Goal: Communication & Community: Answer question/provide support

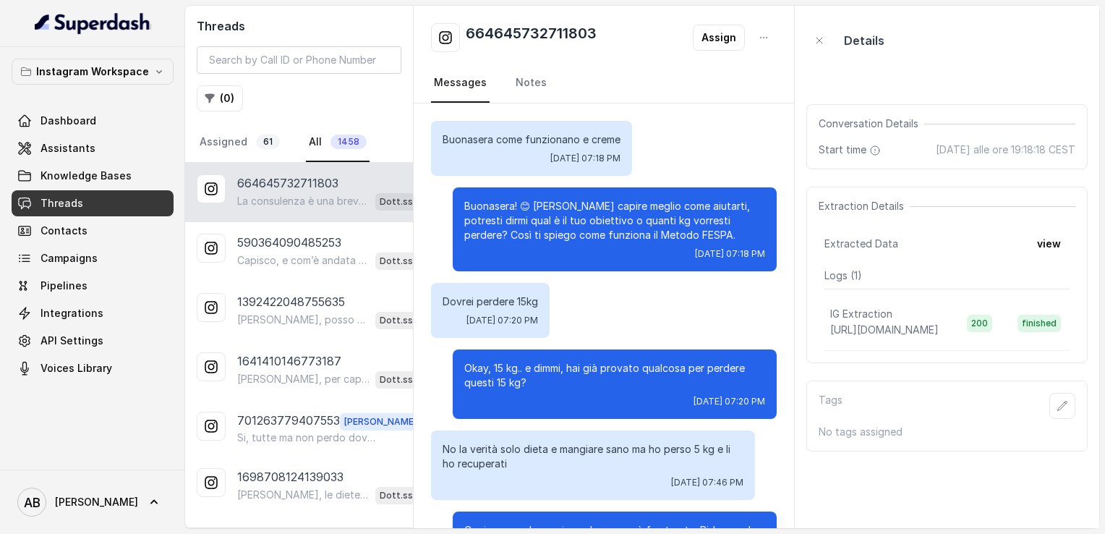
scroll to position [627, 0]
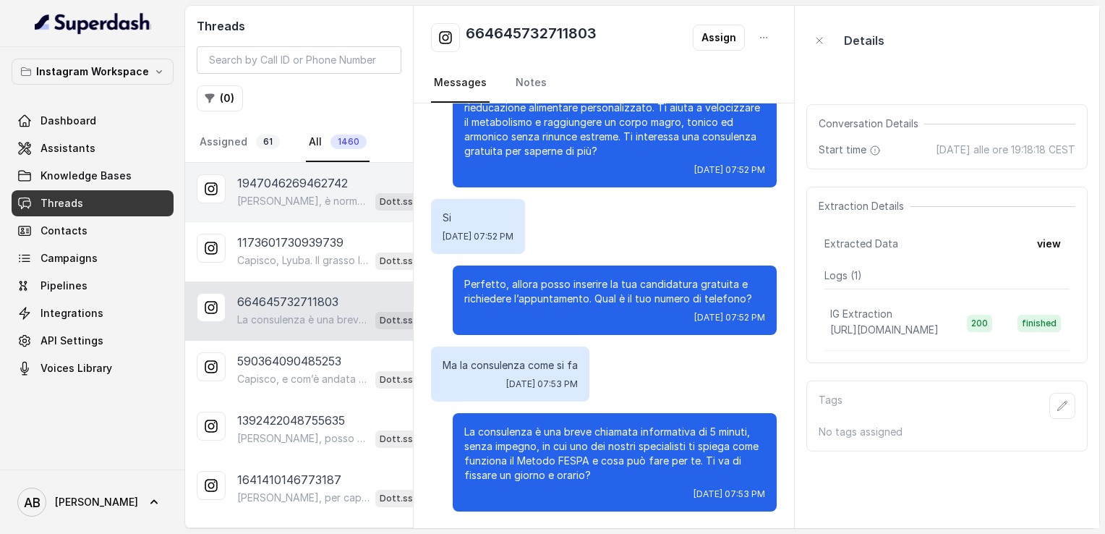
click at [283, 194] on p "[PERSON_NAME], è normale sentirsi così quando si vuole cambiare davvero. La chi…" at bounding box center [303, 201] width 132 height 14
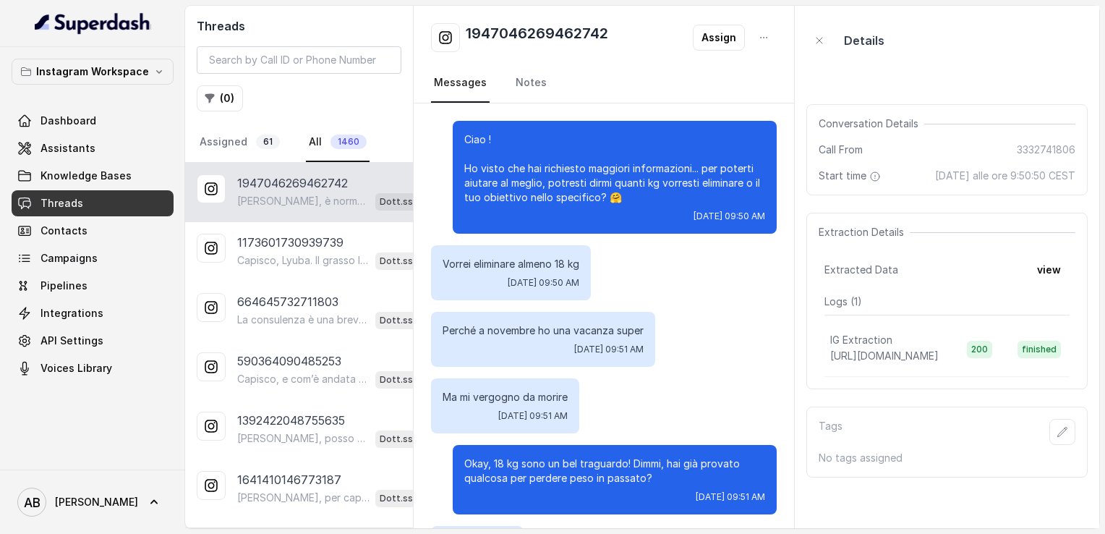
scroll to position [1671, 0]
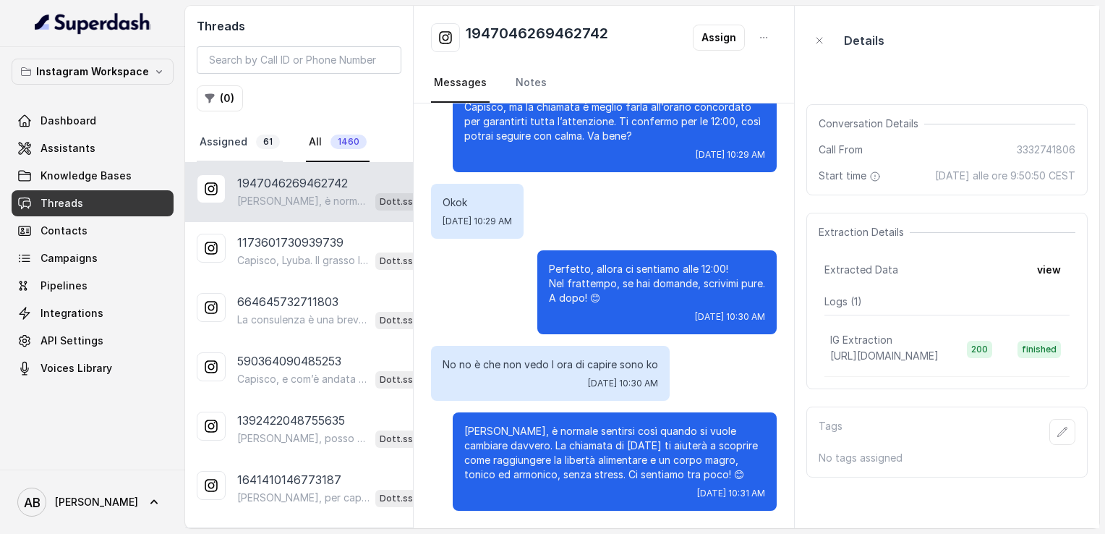
click at [243, 153] on link "Assigned 61" at bounding box center [240, 142] width 86 height 39
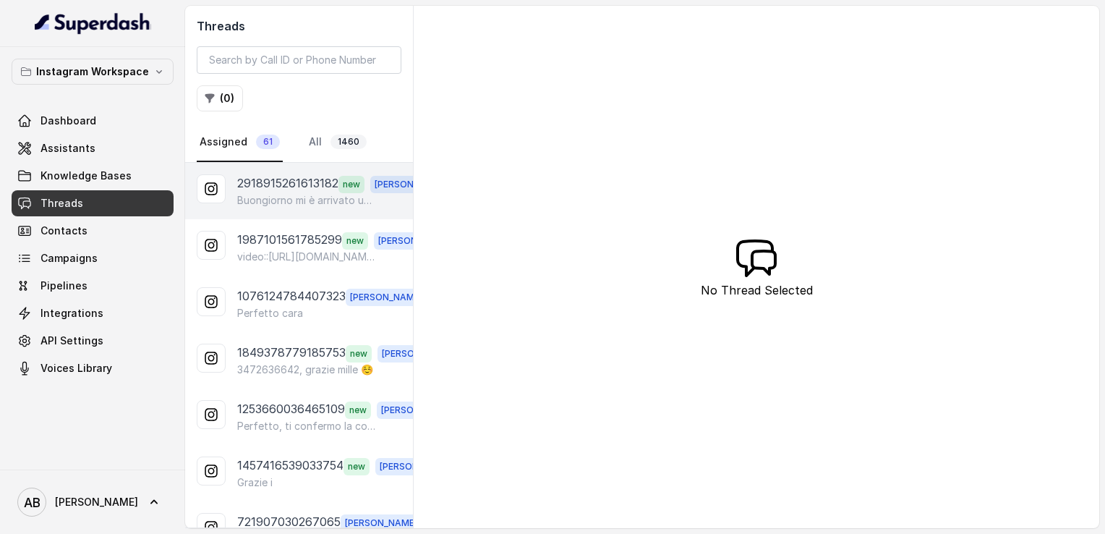
click at [288, 198] on p "Buongiorno mi è arrivato un messaggio sul telefono riguardo l'appuntamento cono…" at bounding box center [306, 200] width 139 height 14
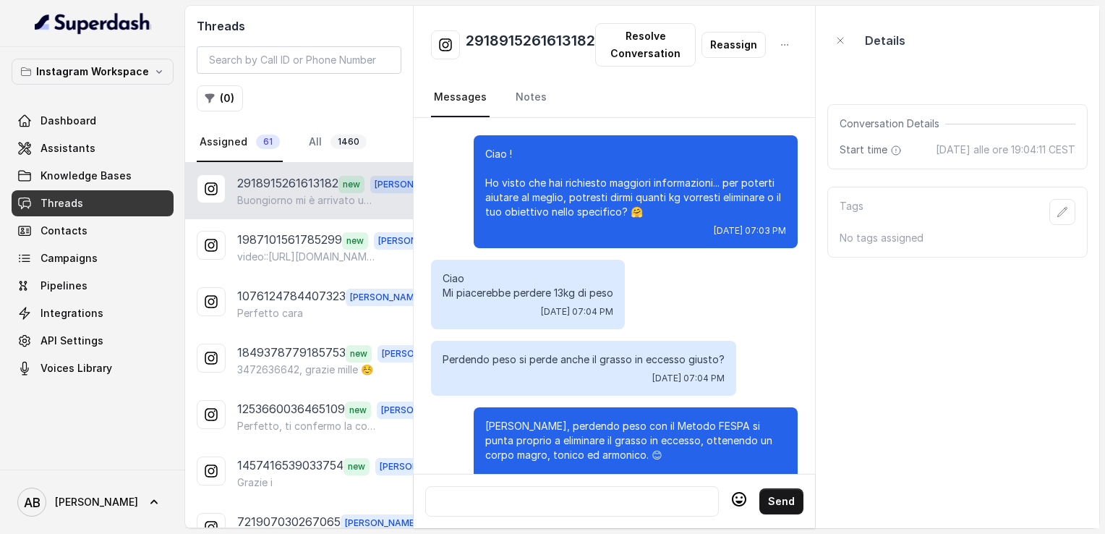
scroll to position [1512, 0]
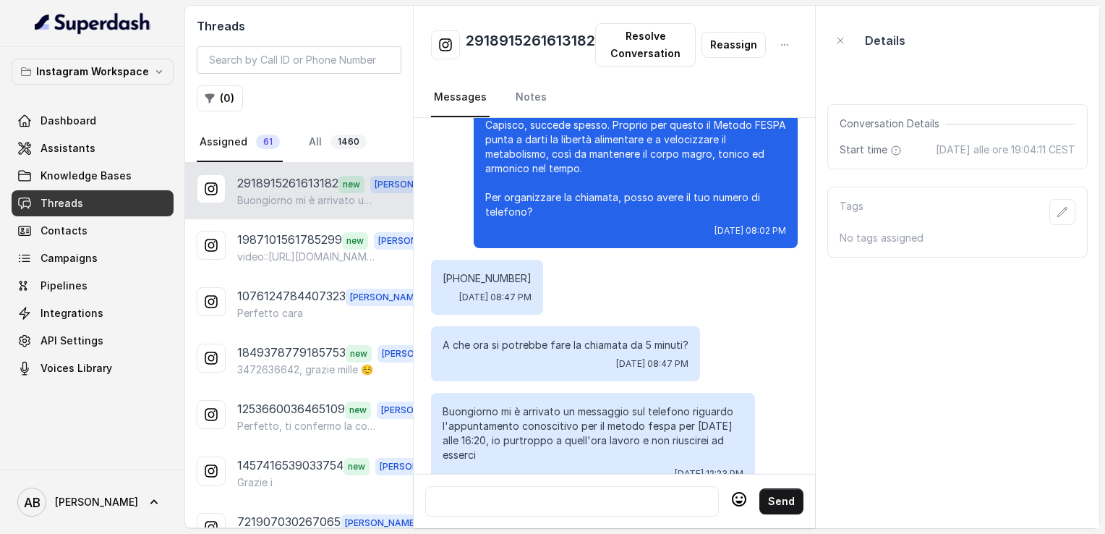
click at [294, 198] on p "Buongiorno mi è arrivato un messaggio sul telefono riguardo l'appuntamento cono…" at bounding box center [306, 200] width 139 height 14
click at [318, 142] on link "All 1460" at bounding box center [338, 142] width 64 height 39
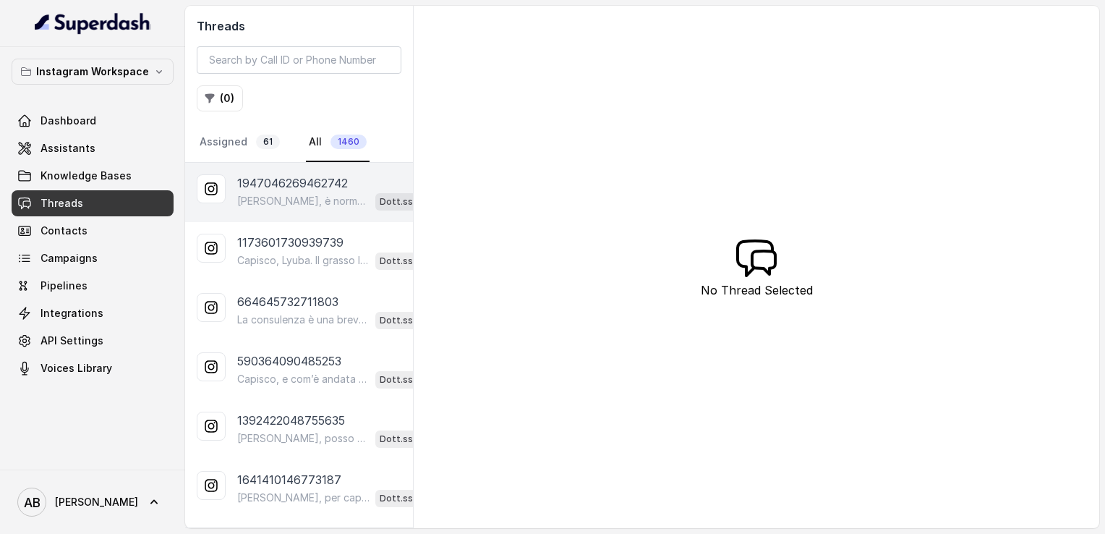
click at [300, 206] on p "[PERSON_NAME], è normale sentirsi così quando si vuole cambiare davvero. La chi…" at bounding box center [303, 201] width 132 height 14
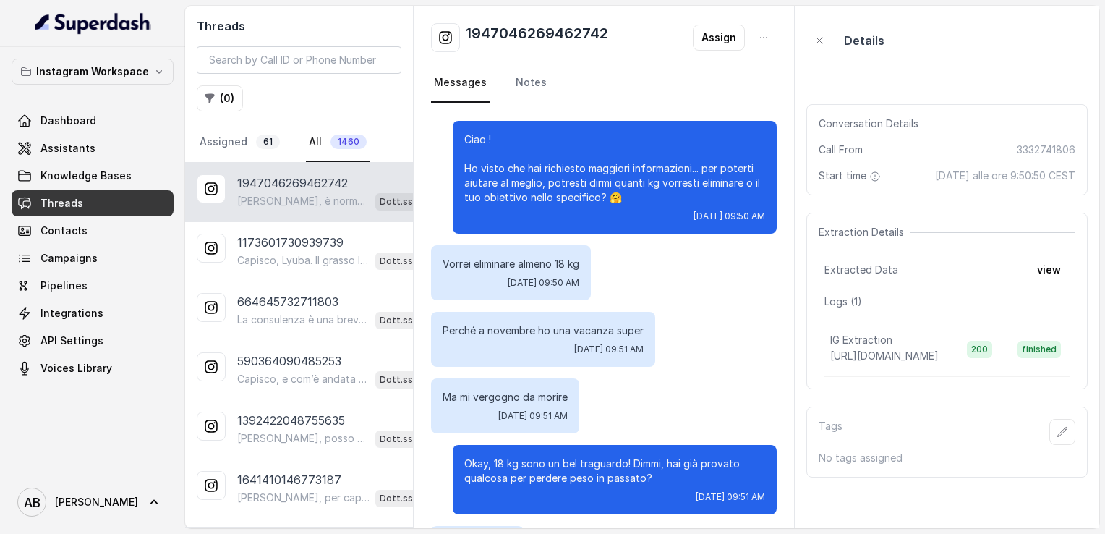
scroll to position [1671, 0]
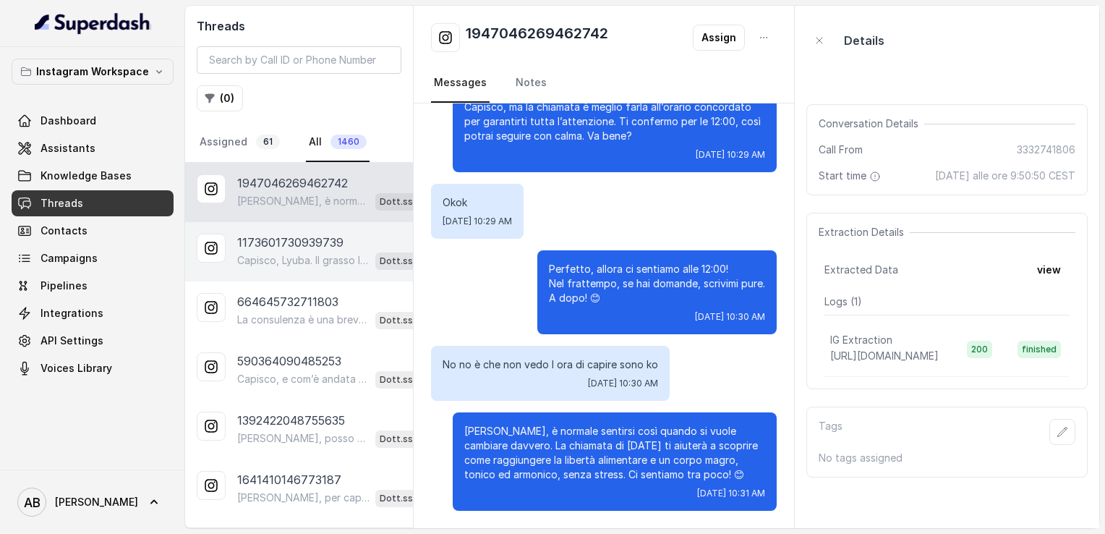
click at [289, 243] on p "1173601730939739" at bounding box center [290, 241] width 106 height 17
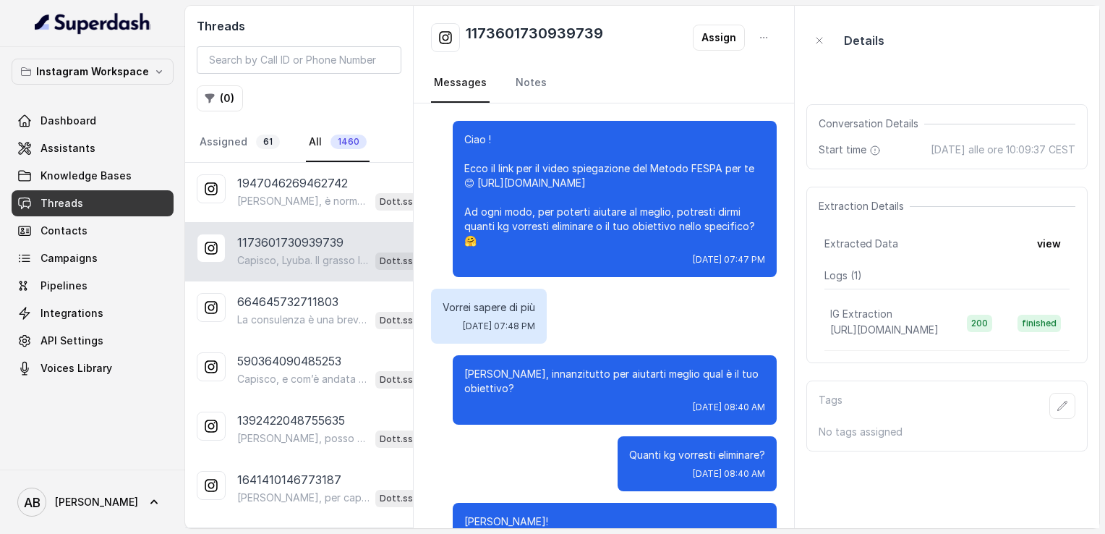
scroll to position [338, 0]
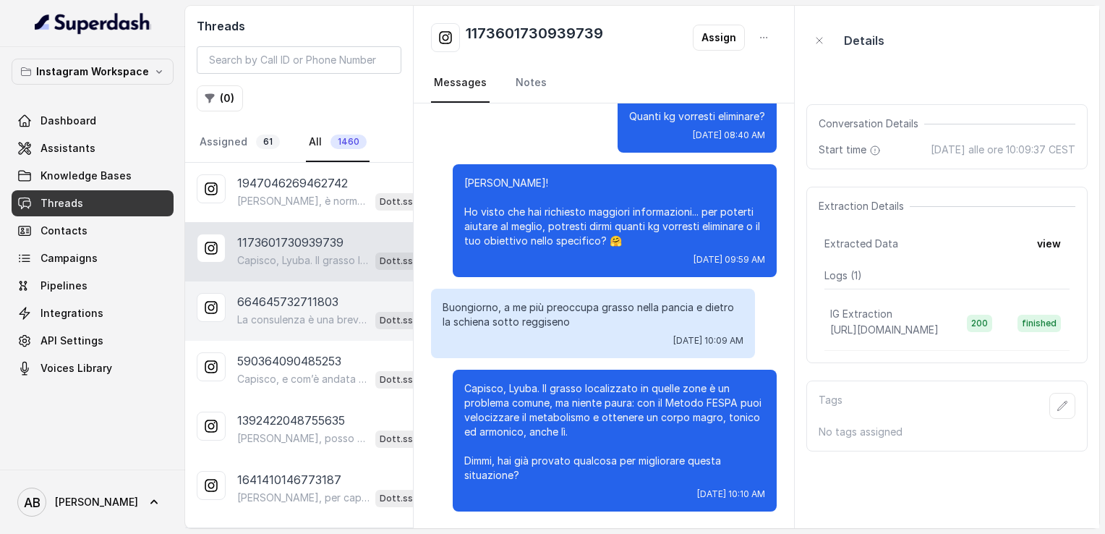
click at [299, 322] on p "La consulenza è una breve chiamata informativa di 5 minuti, senza impegno, in c…" at bounding box center [303, 319] width 132 height 14
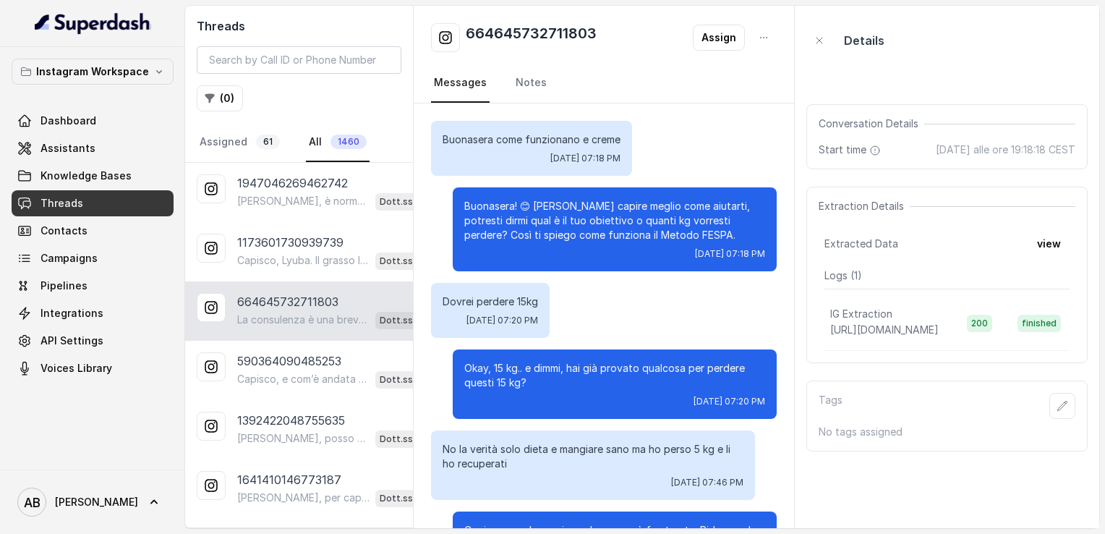
scroll to position [627, 0]
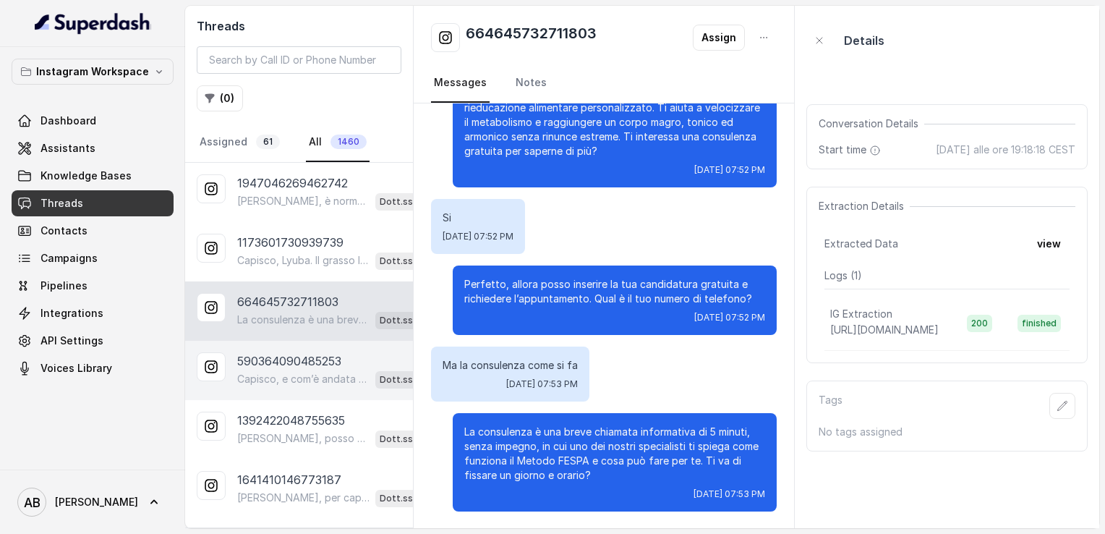
click at [306, 363] on p "590364090485253" at bounding box center [289, 360] width 104 height 17
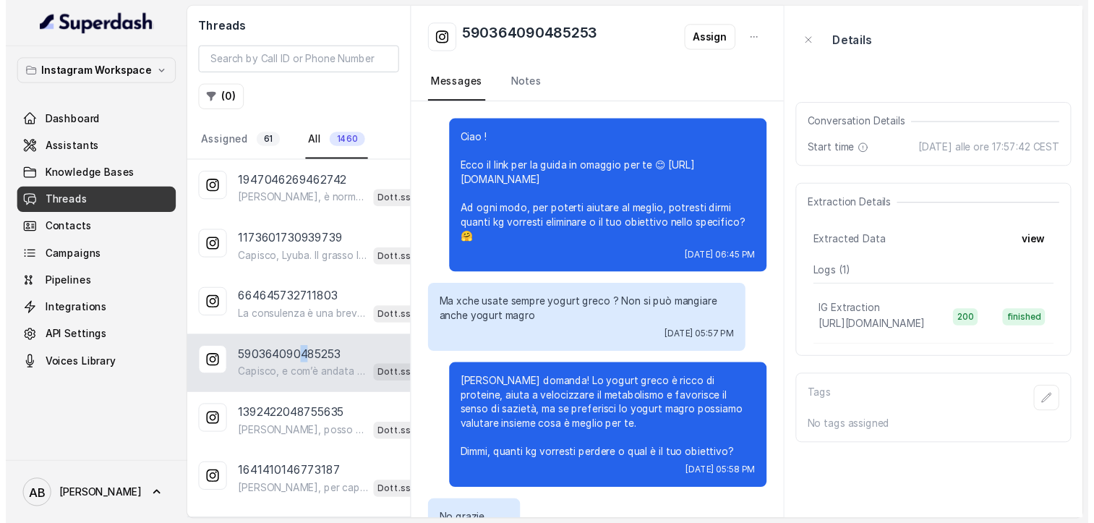
scroll to position [338, 0]
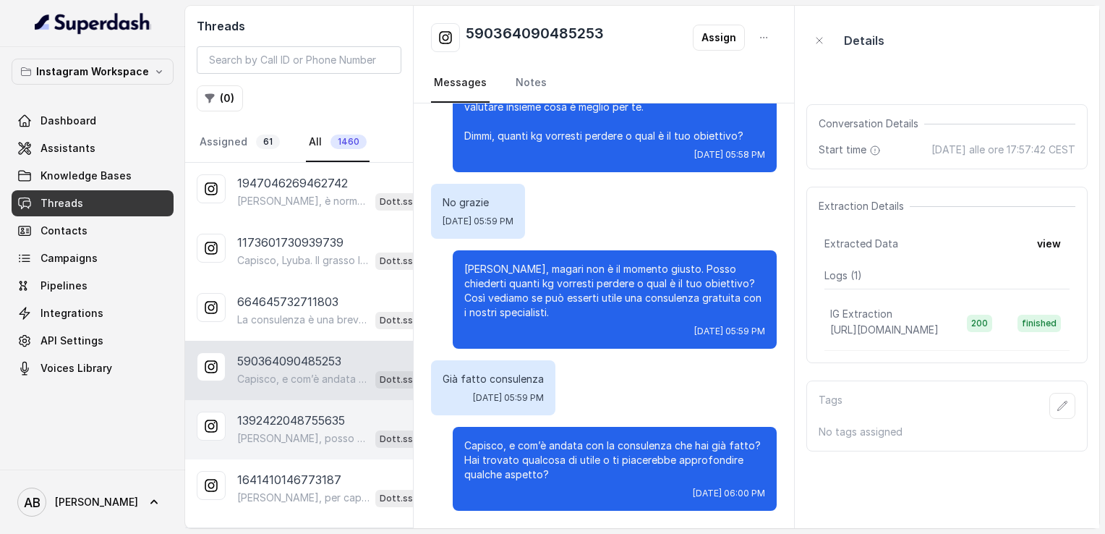
click at [307, 400] on div "1392422048755635 [PERSON_NAME], posso darti tutte le informazioni che ti servon…" at bounding box center [299, 429] width 228 height 59
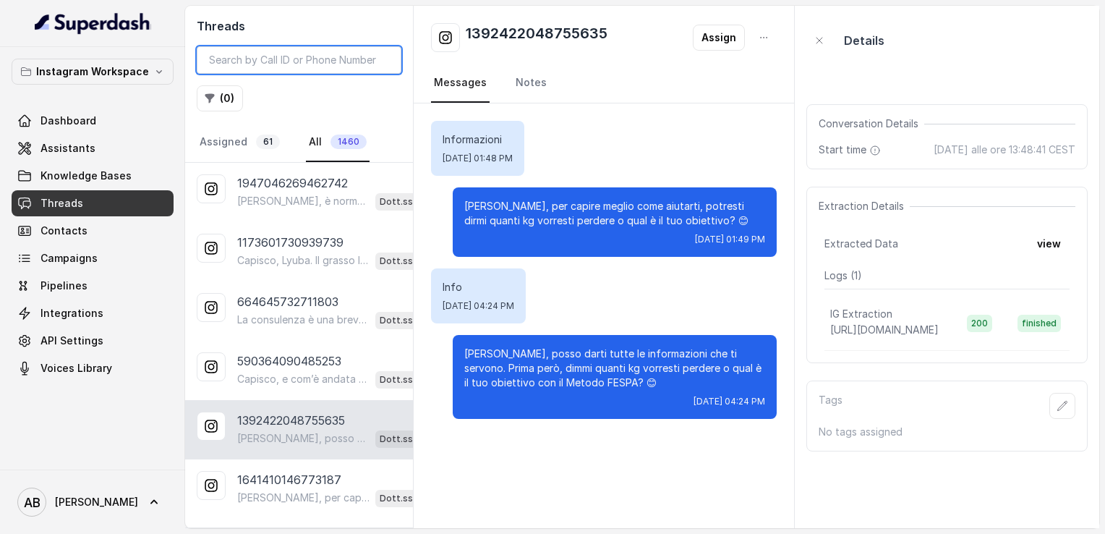
click at [319, 59] on input "search" at bounding box center [299, 59] width 205 height 27
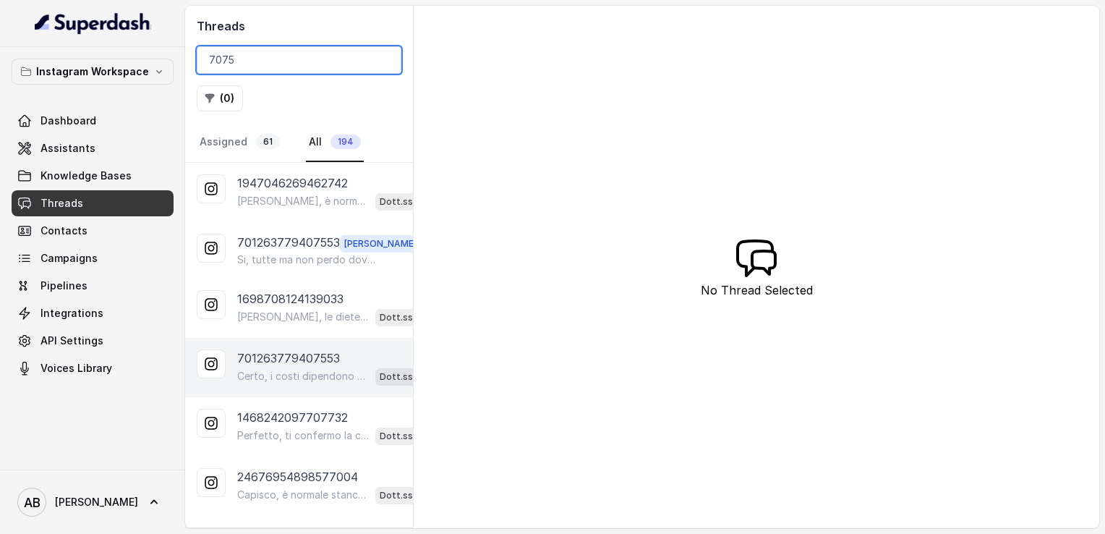
type input "7075"
click at [289, 380] on p "Certo, i costi dipendono dal percorso personalizzato che fa per te. Prima però,…" at bounding box center [303, 376] width 132 height 14
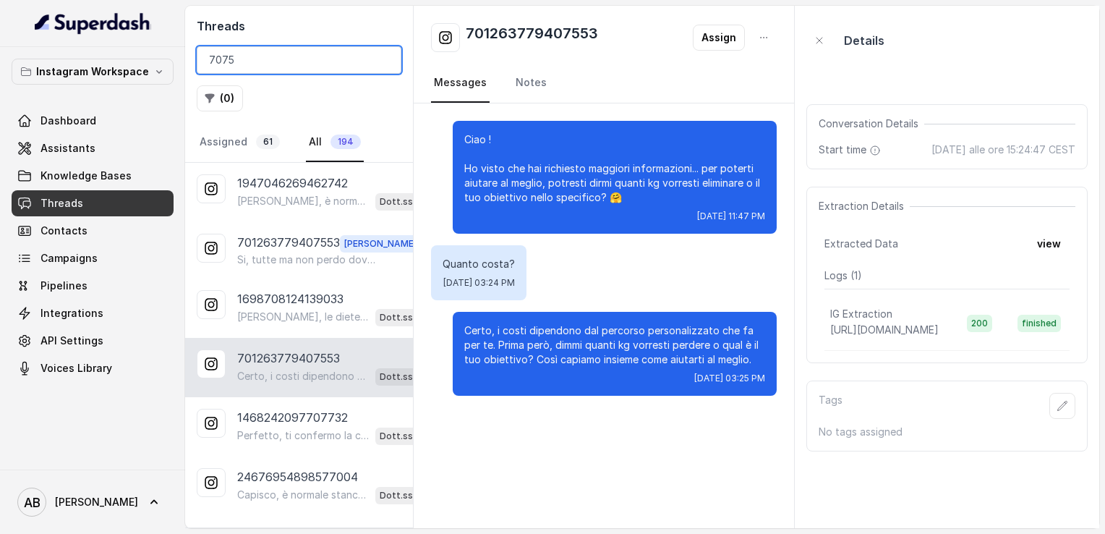
click at [382, 59] on input "7075" at bounding box center [299, 59] width 205 height 27
click at [382, 59] on input "search" at bounding box center [299, 59] width 205 height 27
click at [339, 69] on input "search" at bounding box center [299, 59] width 205 height 27
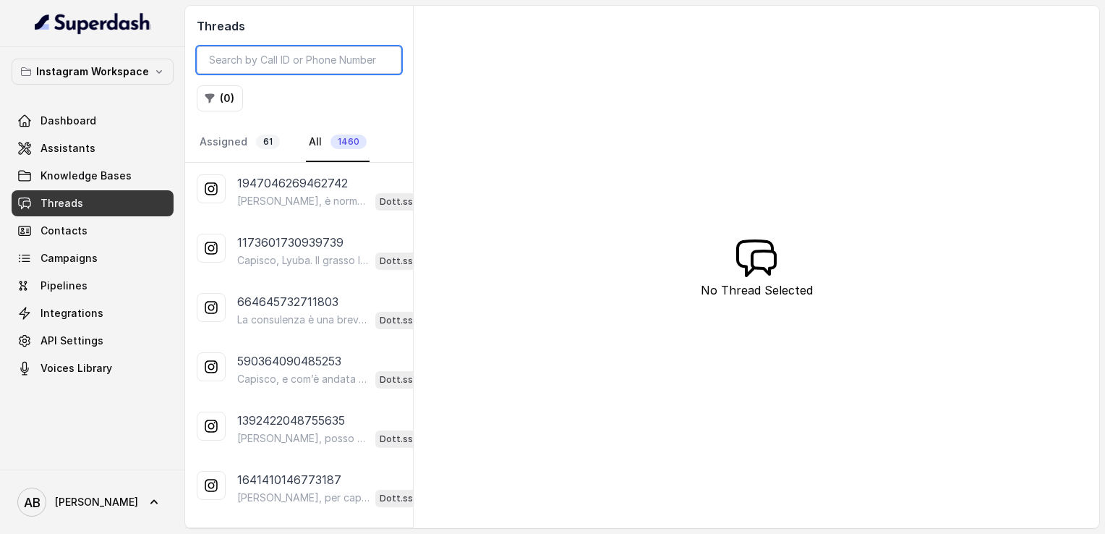
click at [348, 62] on input "search" at bounding box center [299, 59] width 205 height 27
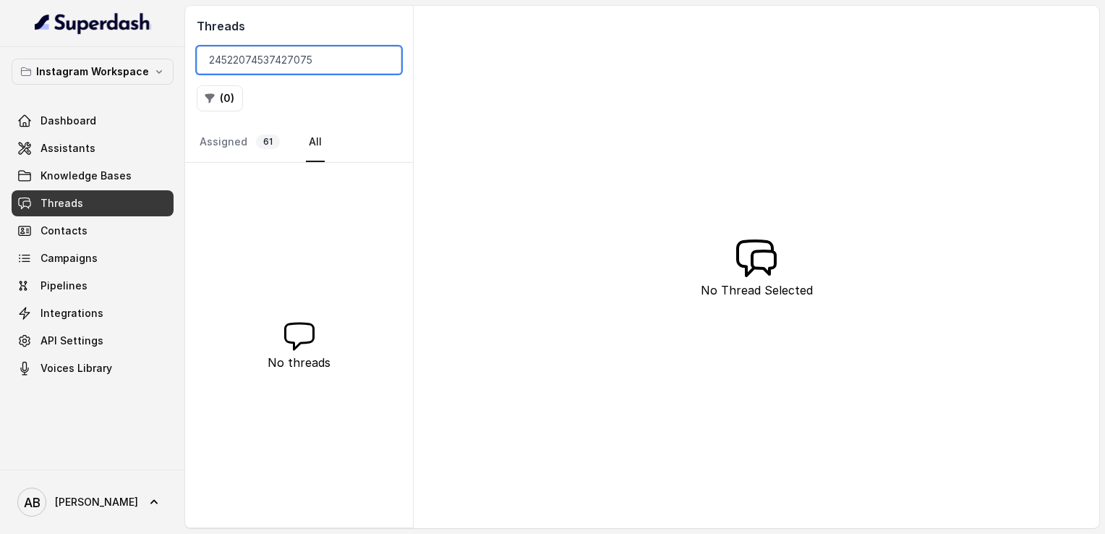
type input "24522074537427075"
click at [140, 61] on button "Instagram Workspace" at bounding box center [93, 72] width 162 height 26
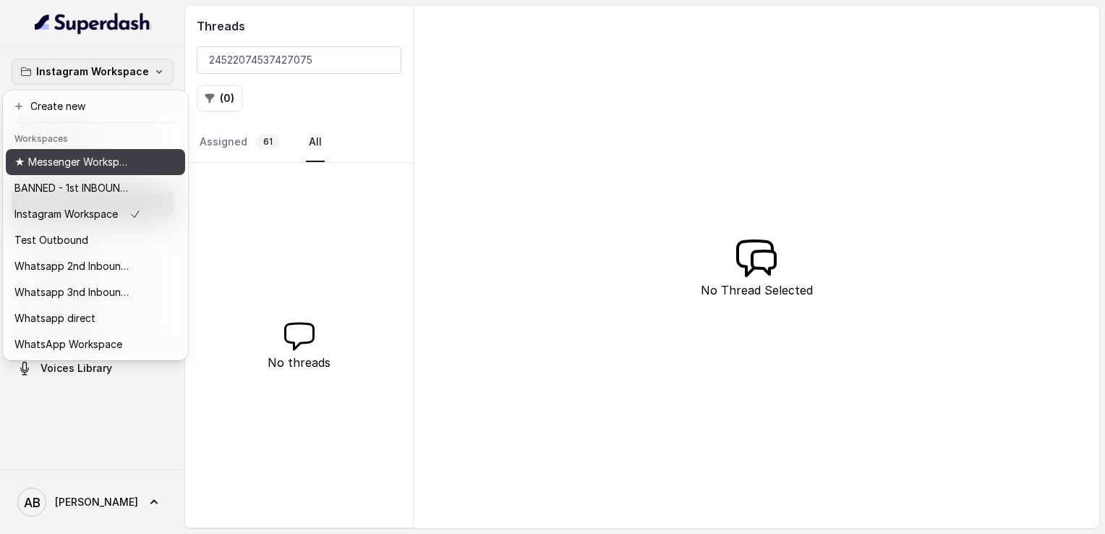
click at [106, 158] on p "★ Messenger Workspace" at bounding box center [72, 161] width 116 height 17
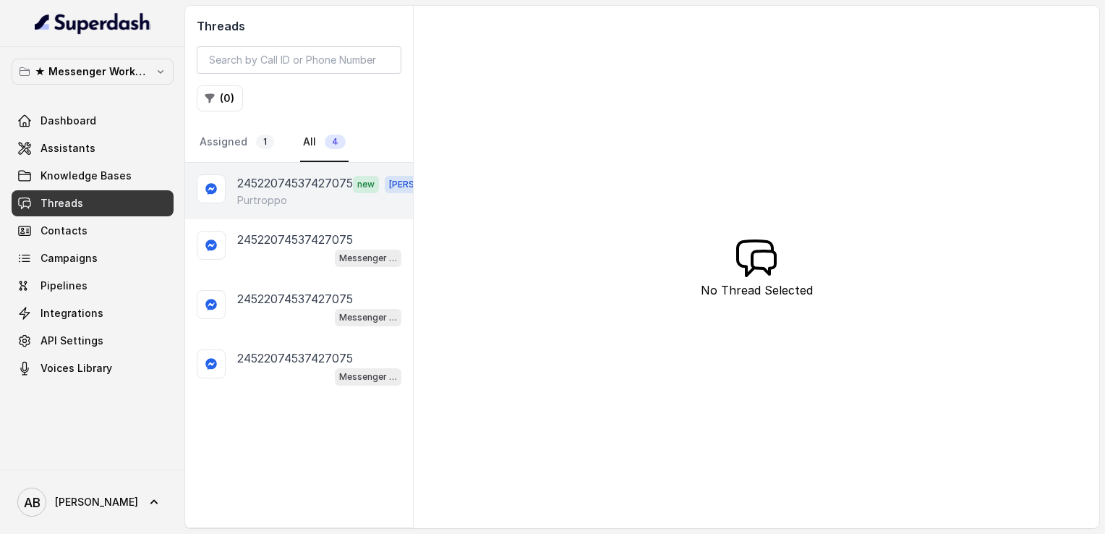
click at [277, 202] on p "Purtroppo" at bounding box center [262, 200] width 50 height 14
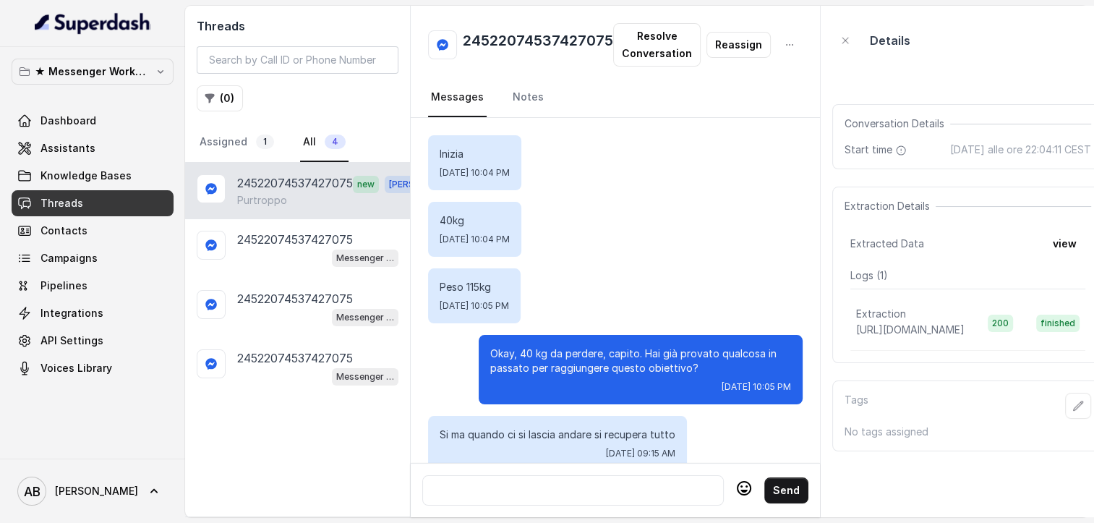
scroll to position [315, 0]
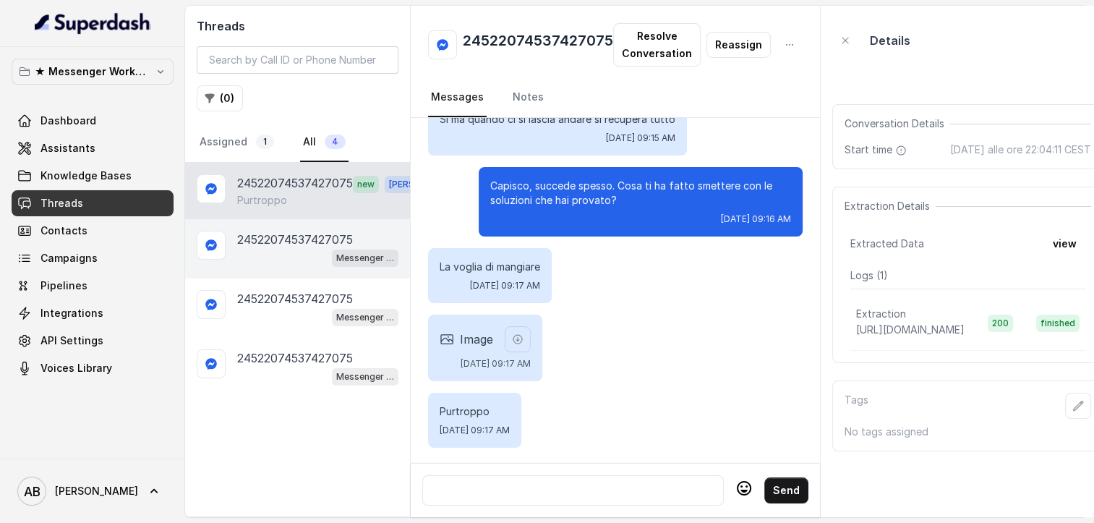
click at [283, 236] on p "24522074537427075" at bounding box center [295, 239] width 116 height 17
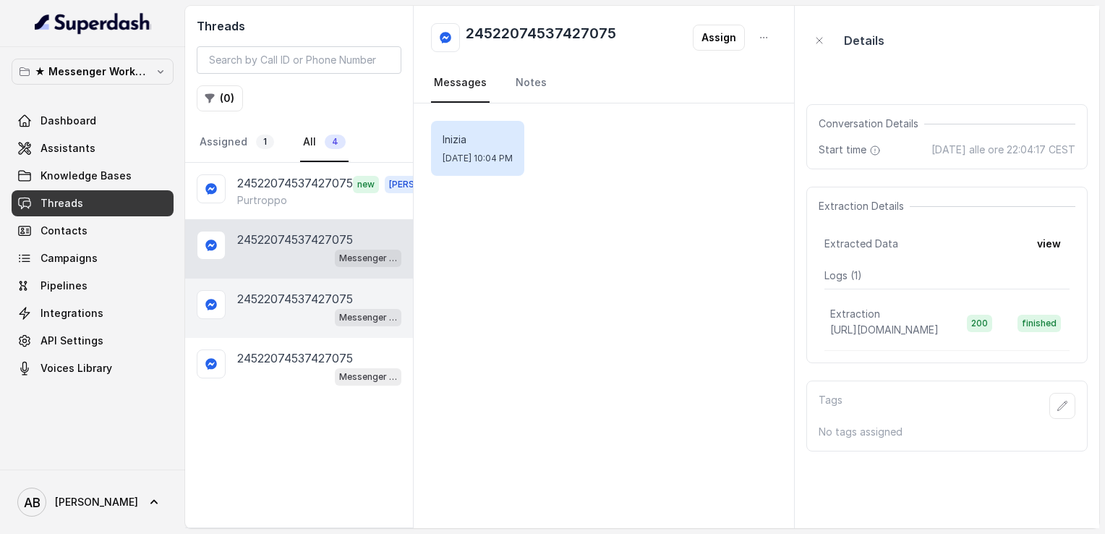
click at [278, 282] on div "24522074537427075 Messenger Metodo FESPA v2" at bounding box center [299, 307] width 228 height 59
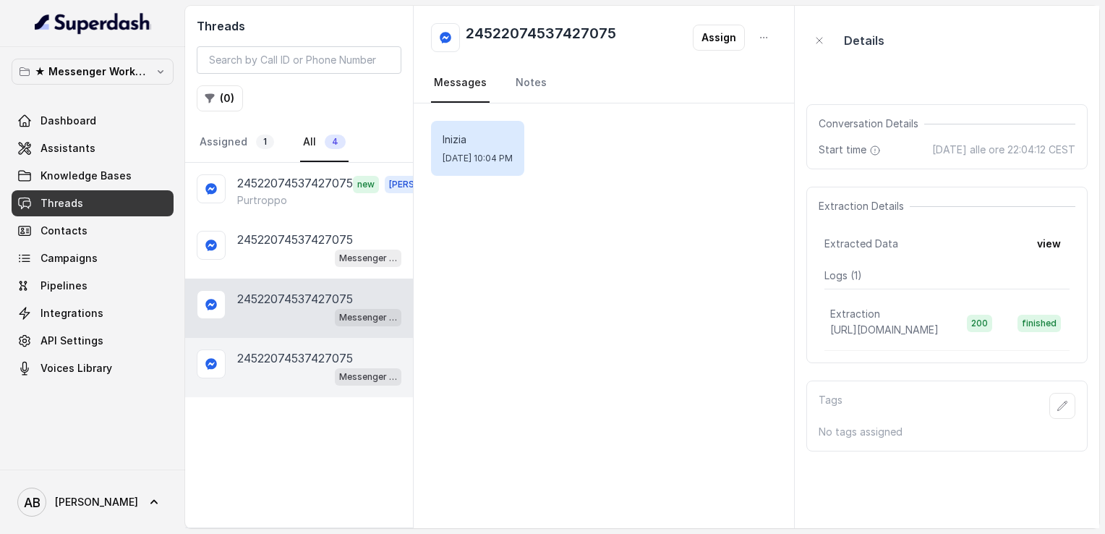
click at [286, 340] on div "24522074537427075 Messenger Metodo FESPA v2" at bounding box center [299, 367] width 228 height 59
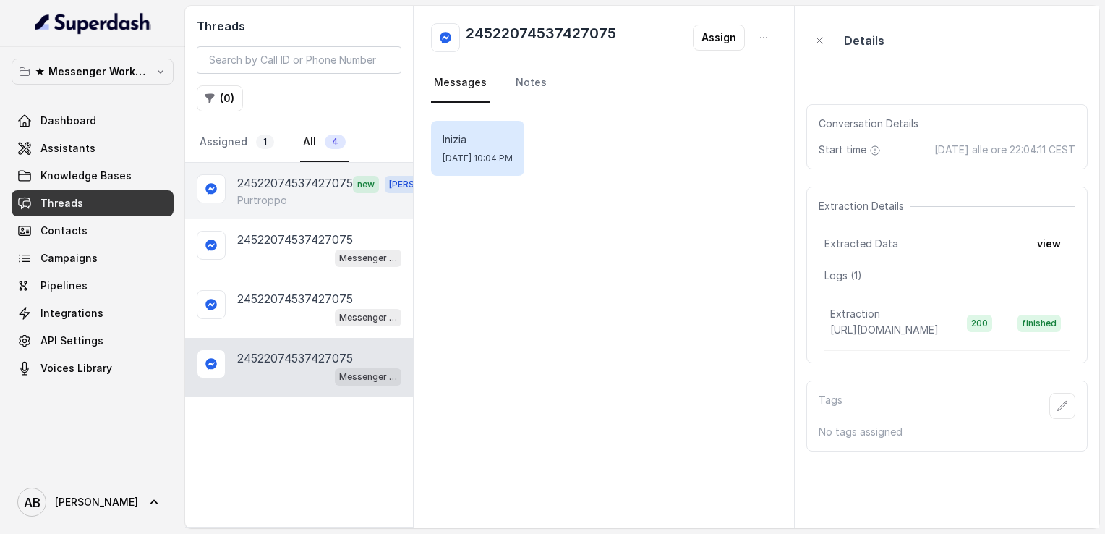
click at [260, 208] on div "24522074537427075 new [PERSON_NAME]" at bounding box center [299, 191] width 228 height 56
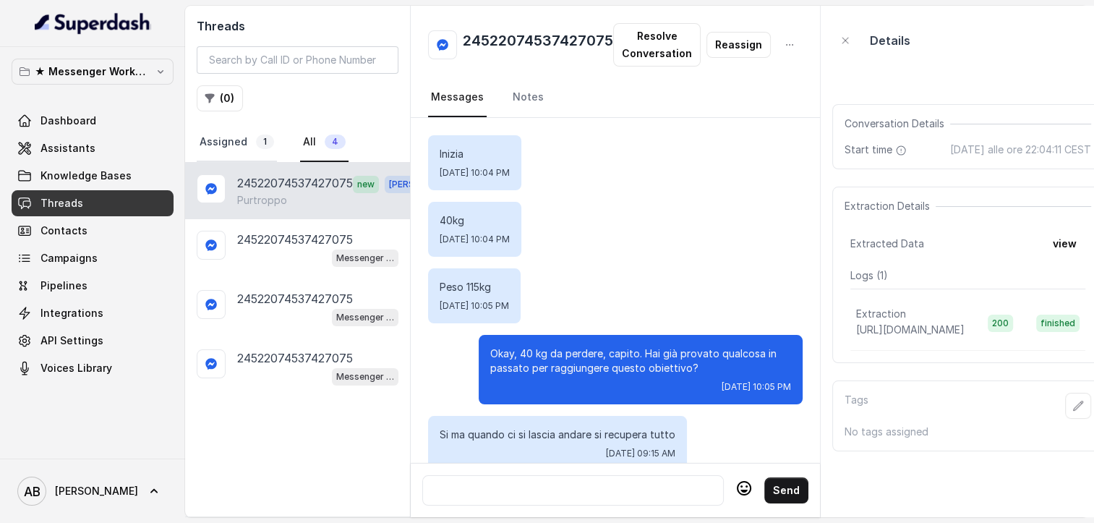
scroll to position [315, 0]
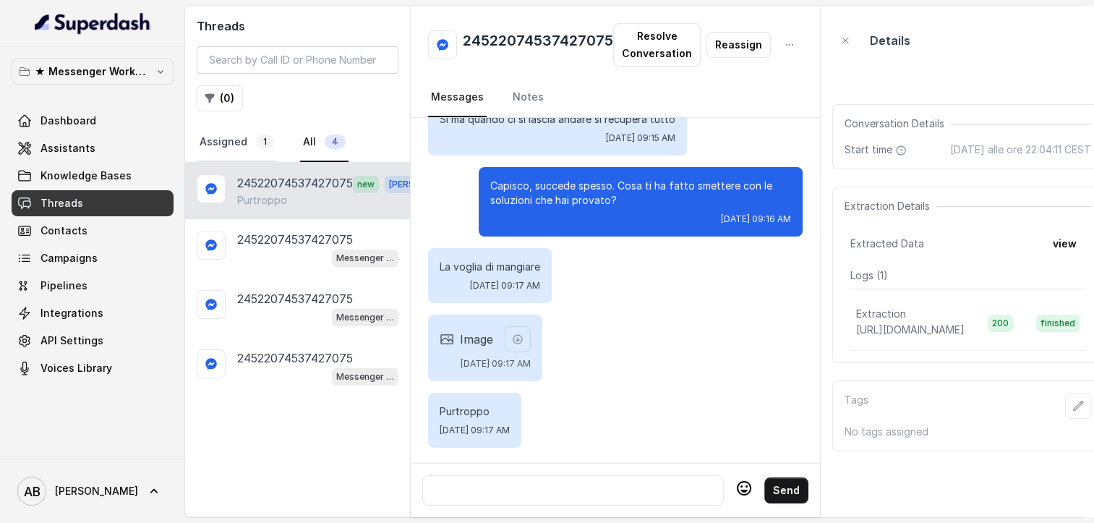
click at [231, 147] on link "Assigned 1" at bounding box center [237, 142] width 80 height 39
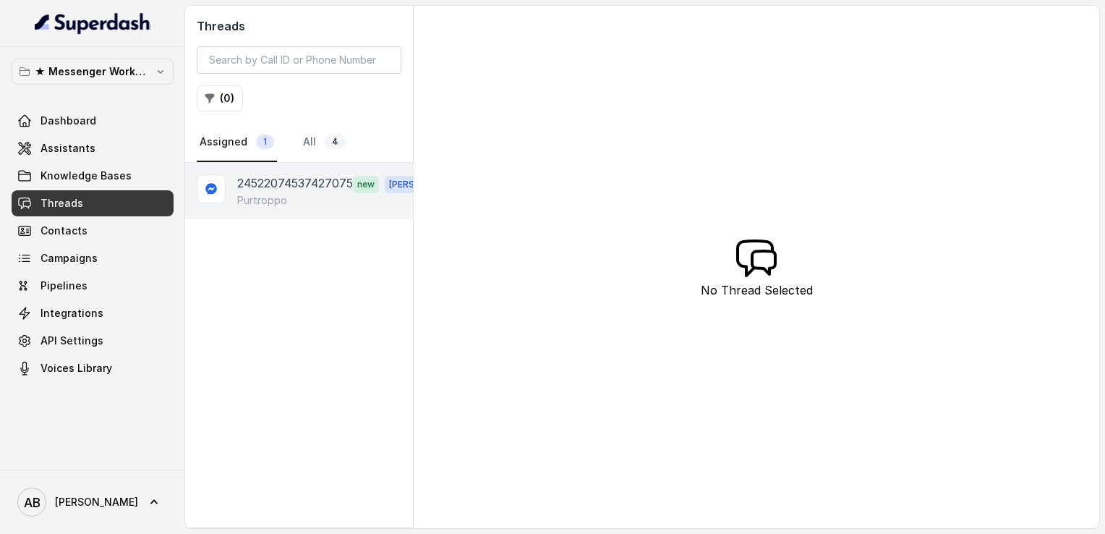
click at [269, 200] on p "Purtroppo" at bounding box center [262, 200] width 50 height 14
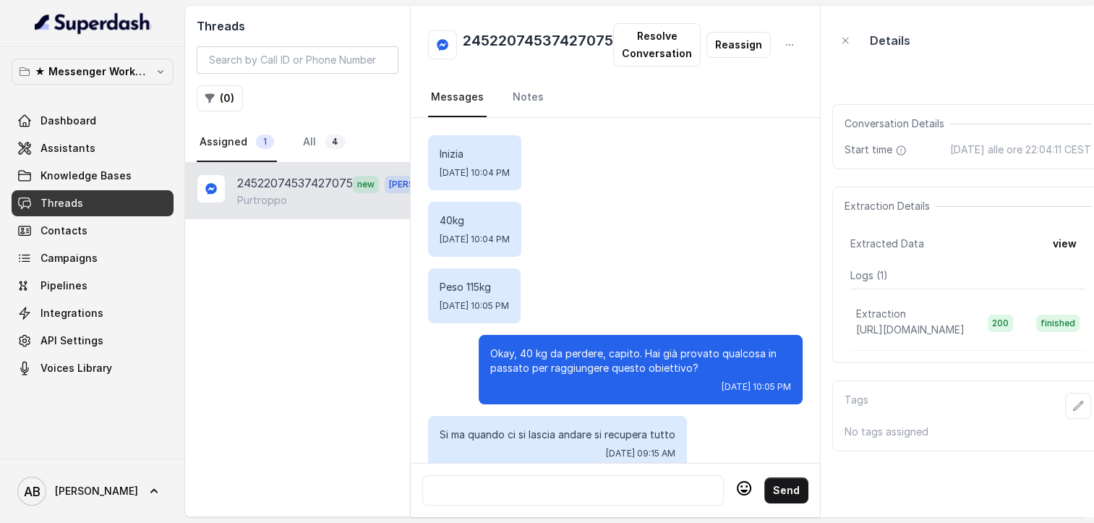
scroll to position [315, 0]
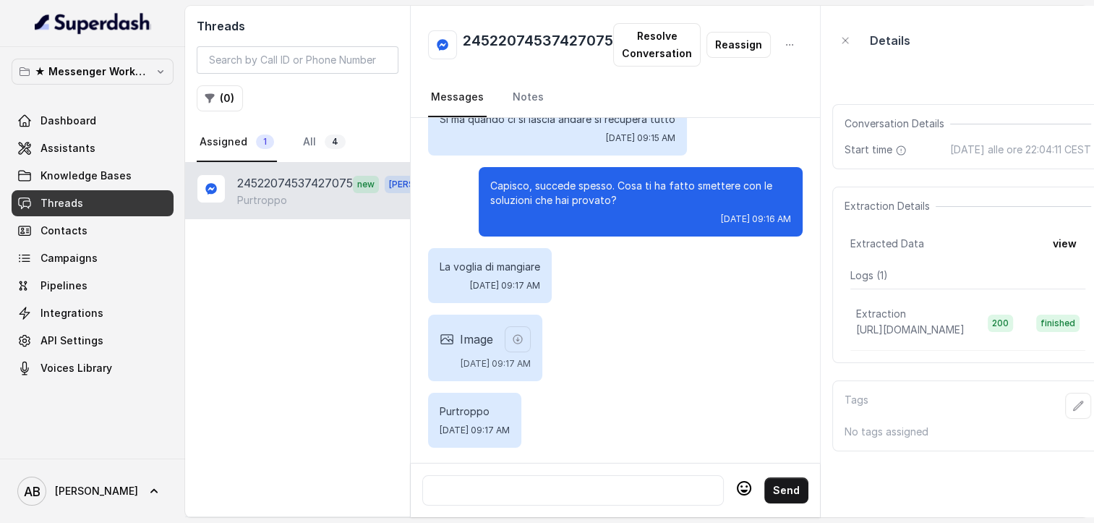
click at [630, 505] on div at bounding box center [572, 490] width 301 height 30
click at [622, 490] on div at bounding box center [573, 489] width 288 height 17
click at [531, 340] on button "button" at bounding box center [518, 339] width 26 height 26
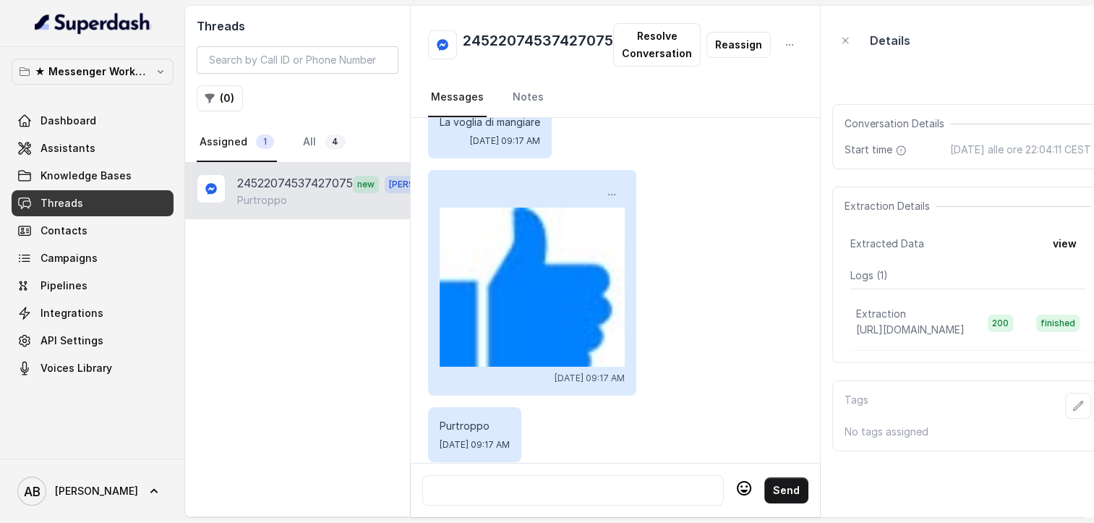
click at [610, 486] on div at bounding box center [573, 489] width 288 height 17
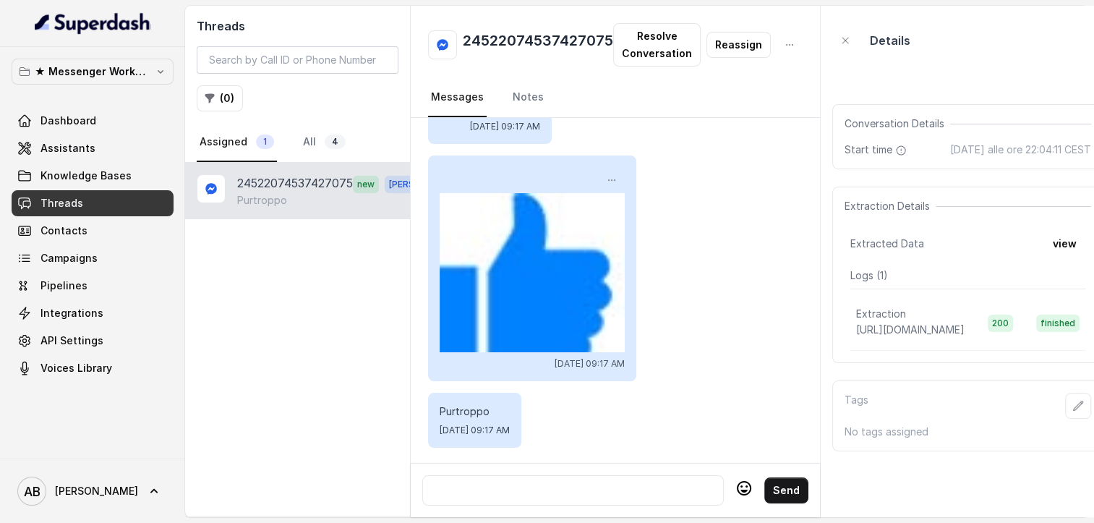
click at [630, 481] on div at bounding box center [573, 489] width 288 height 17
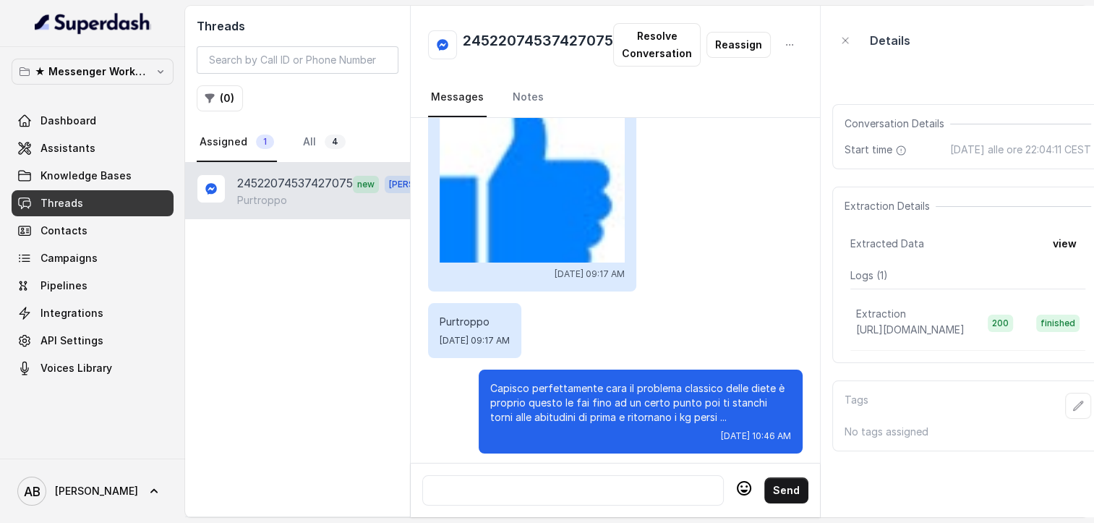
scroll to position [570, 0]
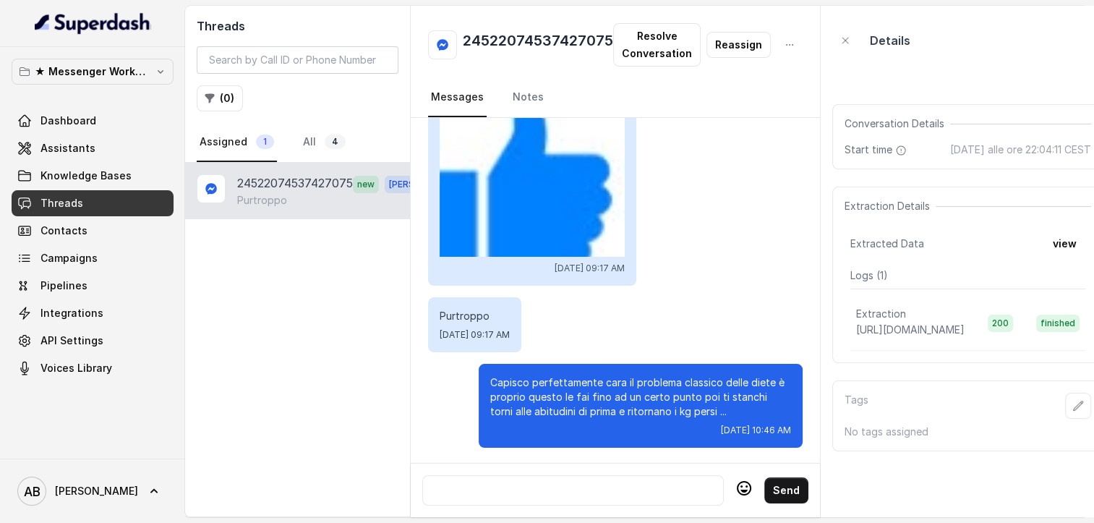
click at [608, 481] on div at bounding box center [573, 489] width 288 height 17
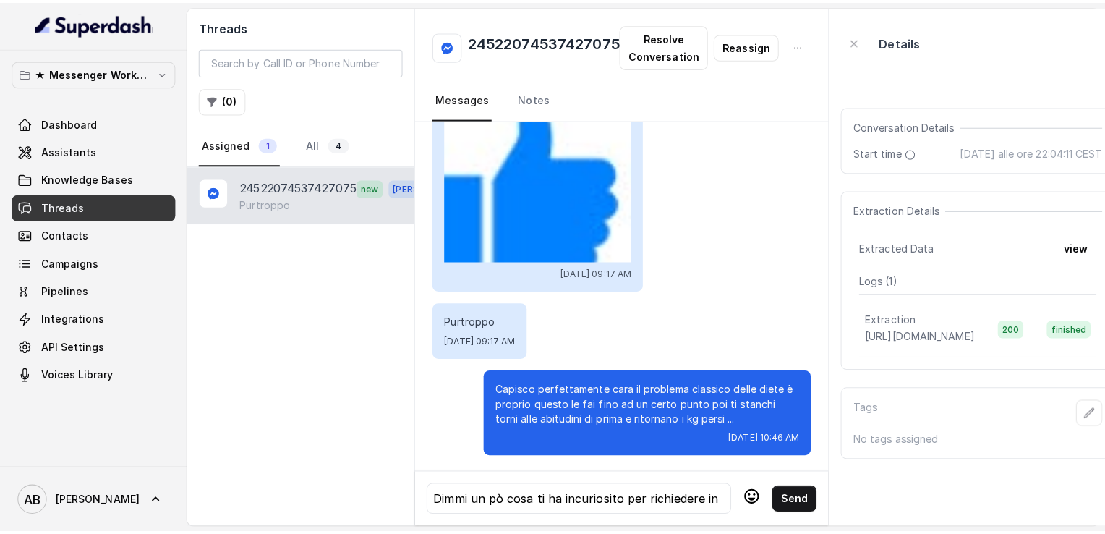
scroll to position [0, 0]
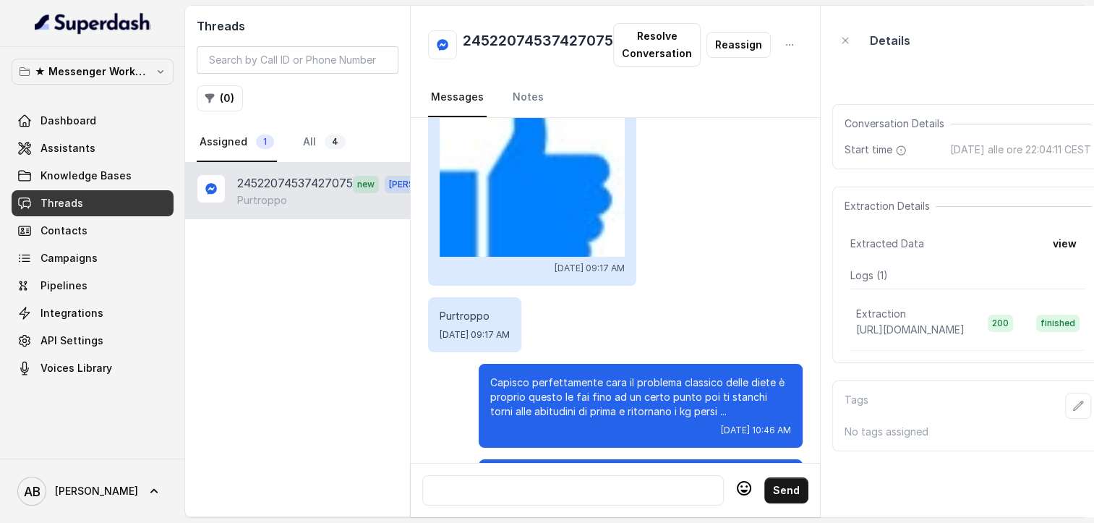
click at [647, 59] on button "Resolve Conversation" at bounding box center [656, 44] width 87 height 43
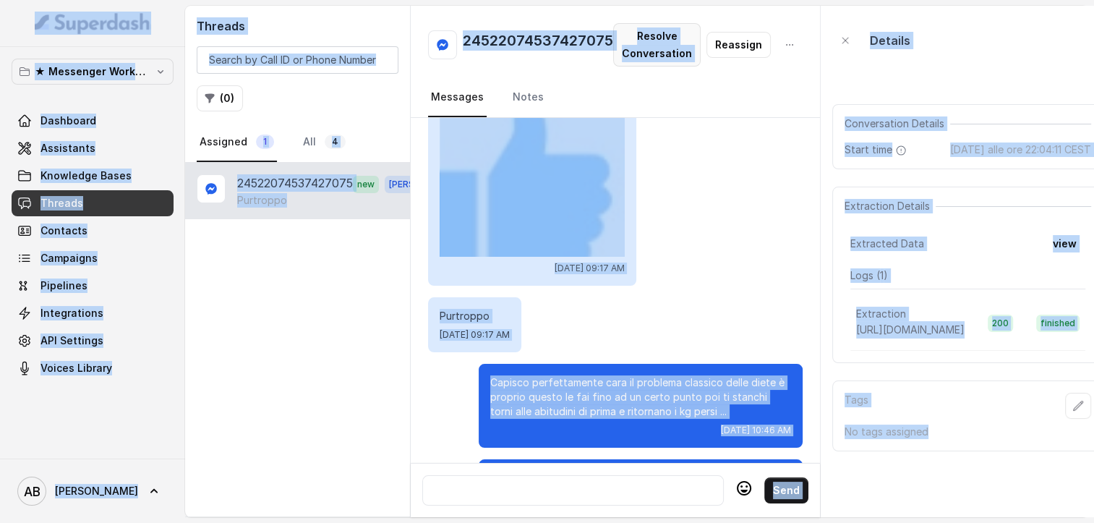
click at [654, 56] on button "Resolve Conversation" at bounding box center [656, 44] width 87 height 43
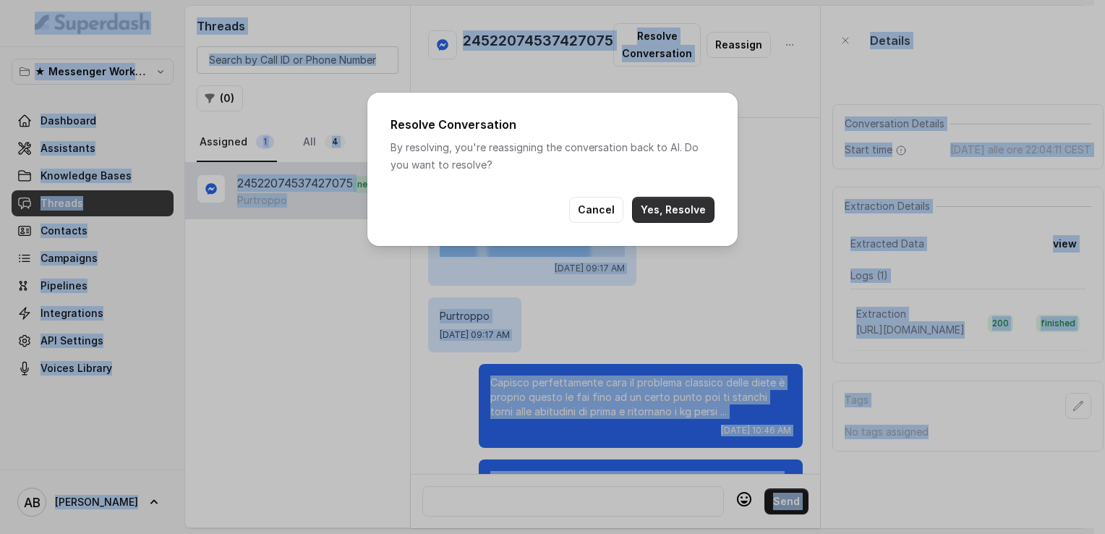
click at [664, 198] on button "Yes, Resolve" at bounding box center [673, 210] width 82 height 26
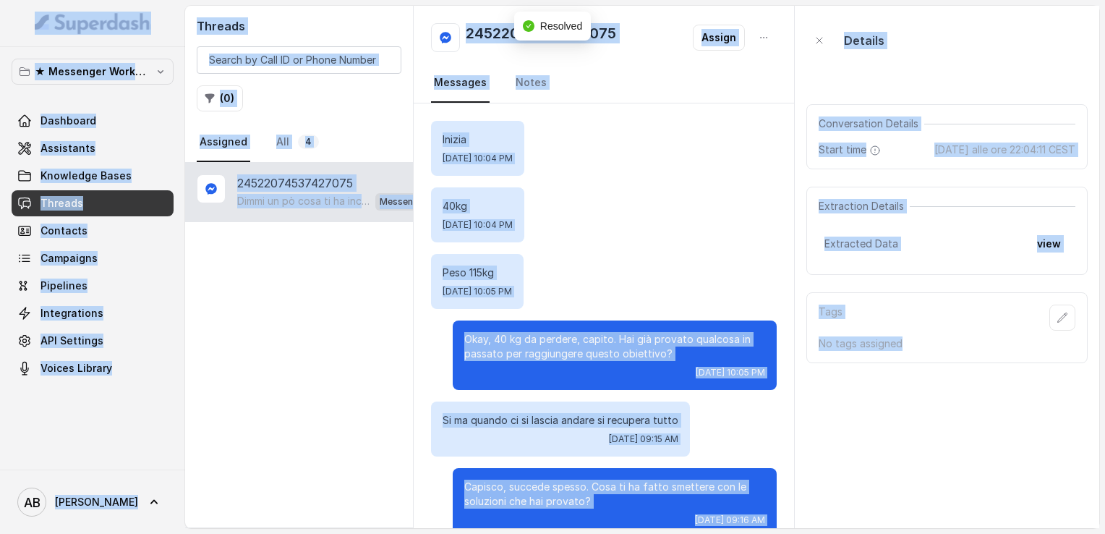
scroll to position [414, 0]
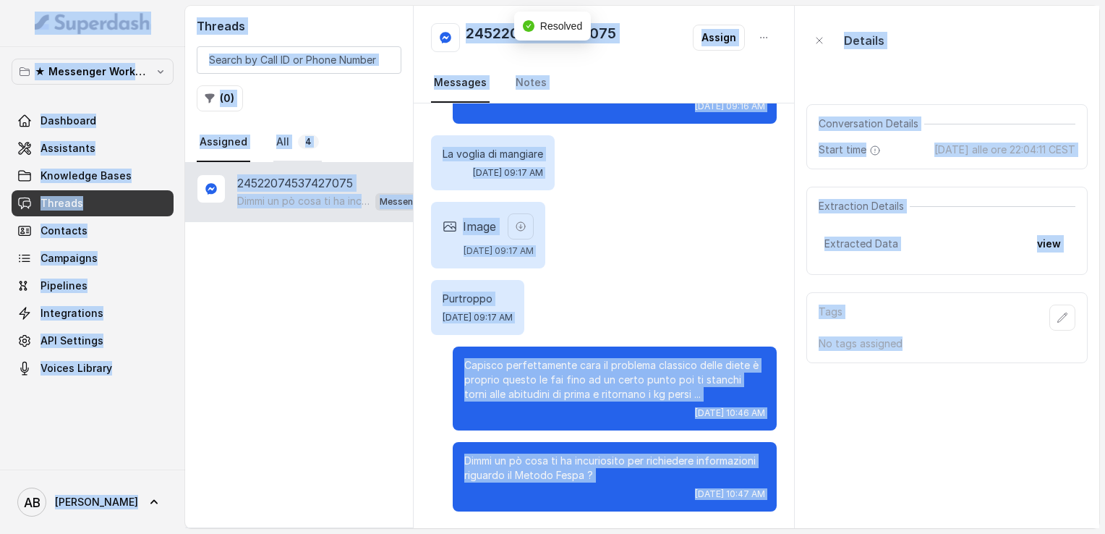
click at [291, 143] on link "All 4" at bounding box center [297, 142] width 48 height 39
